Goal: Find specific page/section: Find specific page/section

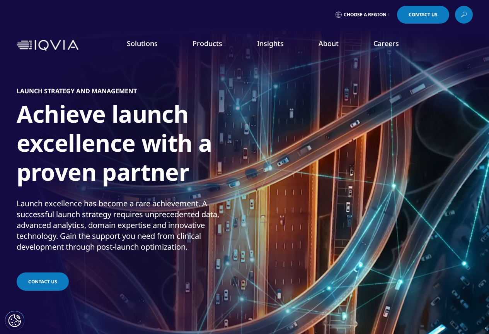
click at [263, 126] on link "View Open Roles" at bounding box center [301, 125] width 108 height 9
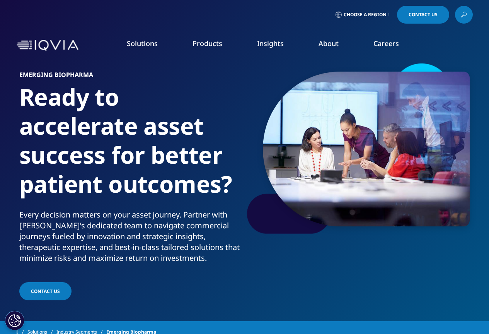
click at [276, 128] on link "View Open Roles" at bounding box center [301, 125] width 108 height 9
click at [147, 155] on link "Clinical Research Associates" at bounding box center [185, 154] width 108 height 9
